Goal: Information Seeking & Learning: Learn about a topic

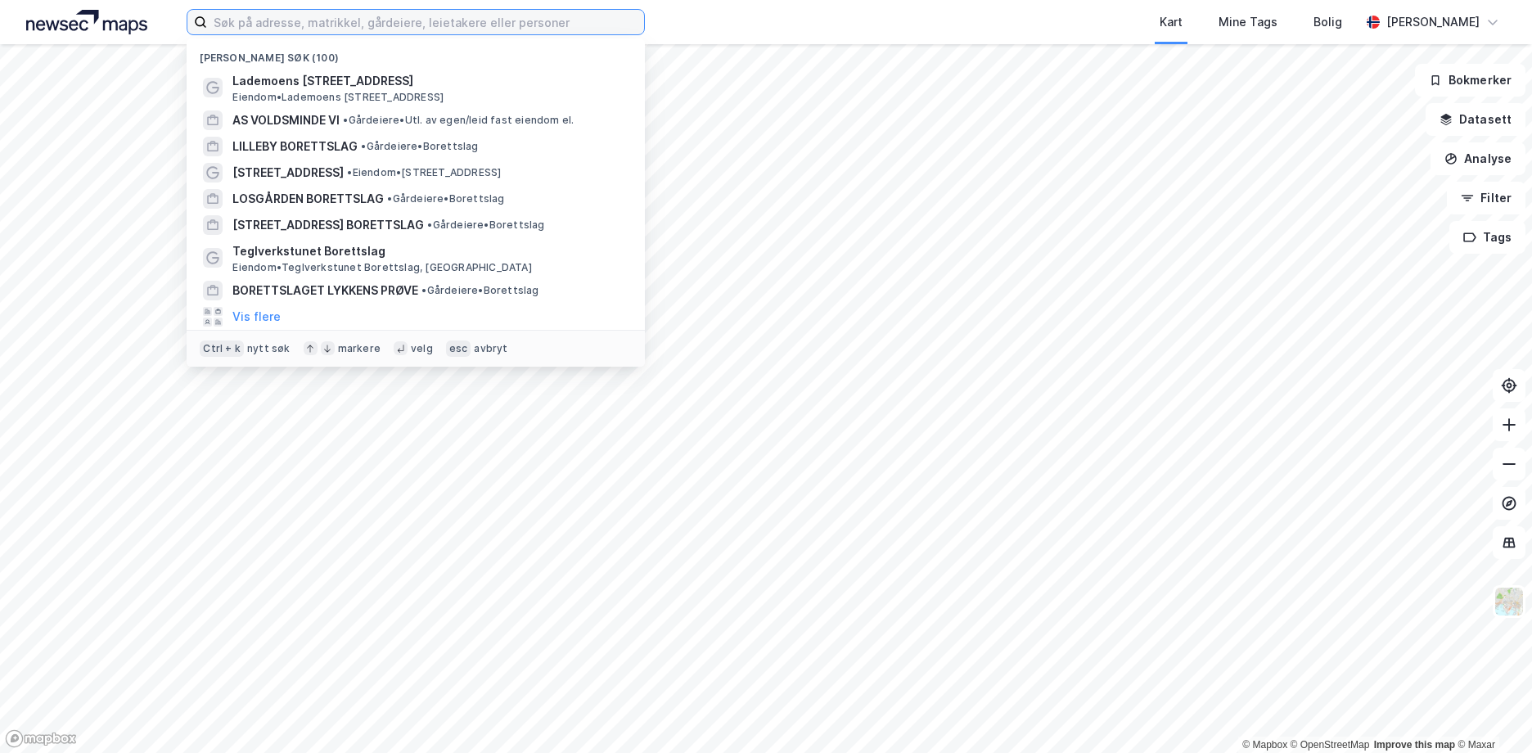
click at [259, 21] on input at bounding box center [425, 22] width 437 height 25
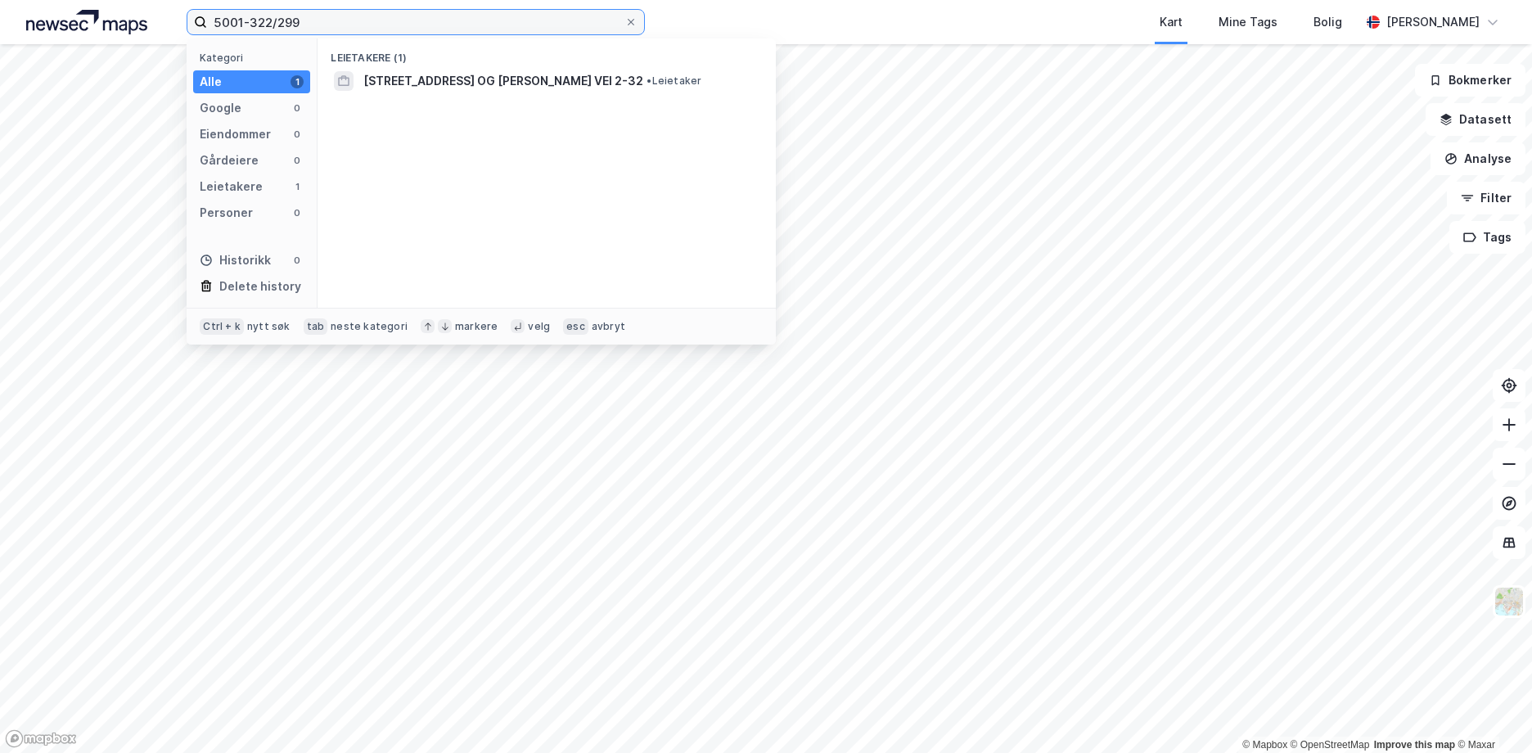
type input "5001-322/299"
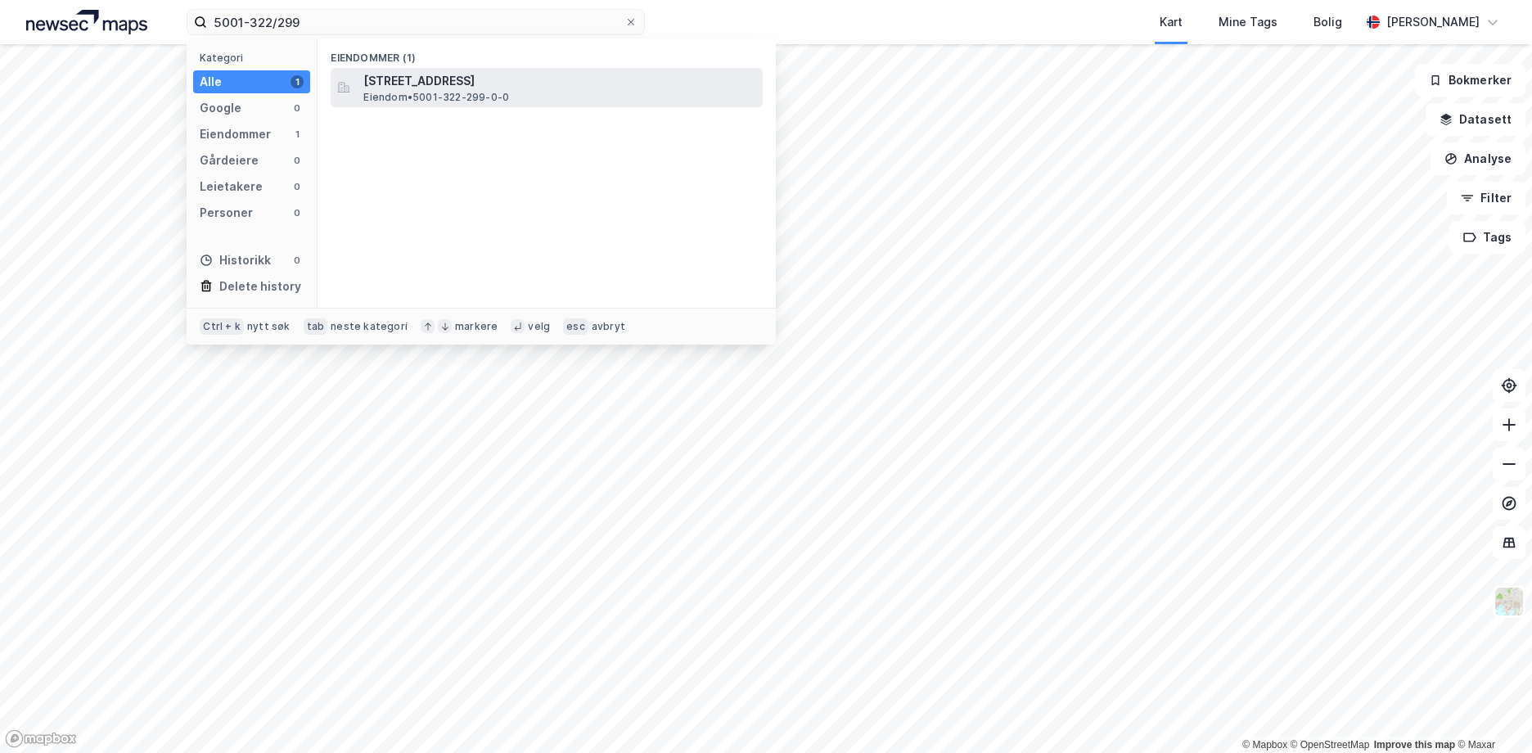
click at [414, 94] on span "Eiendom • 5001-322-299-0-0" at bounding box center [436, 97] width 146 height 13
